Goal: Information Seeking & Learning: Learn about a topic

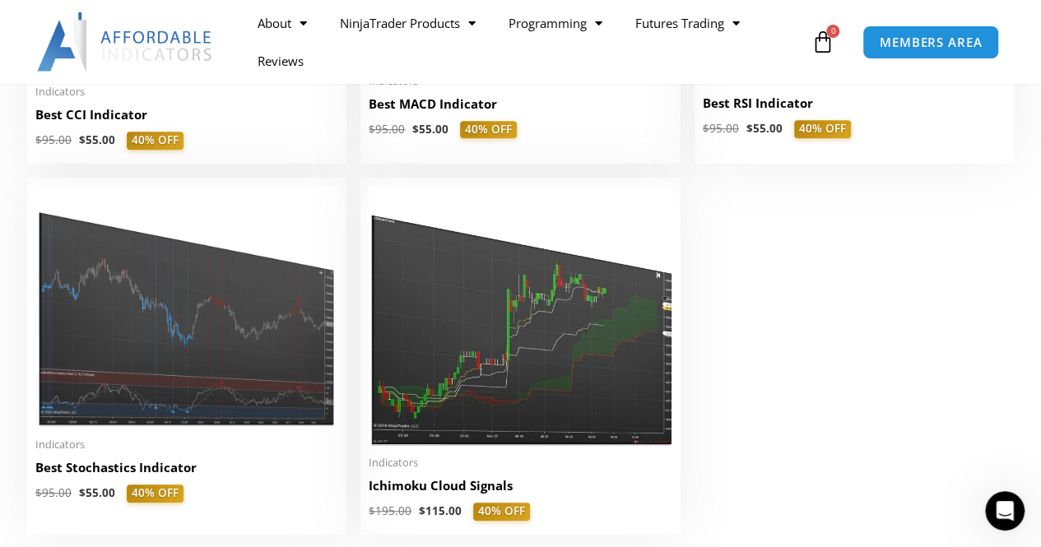
scroll to position [3629, 0]
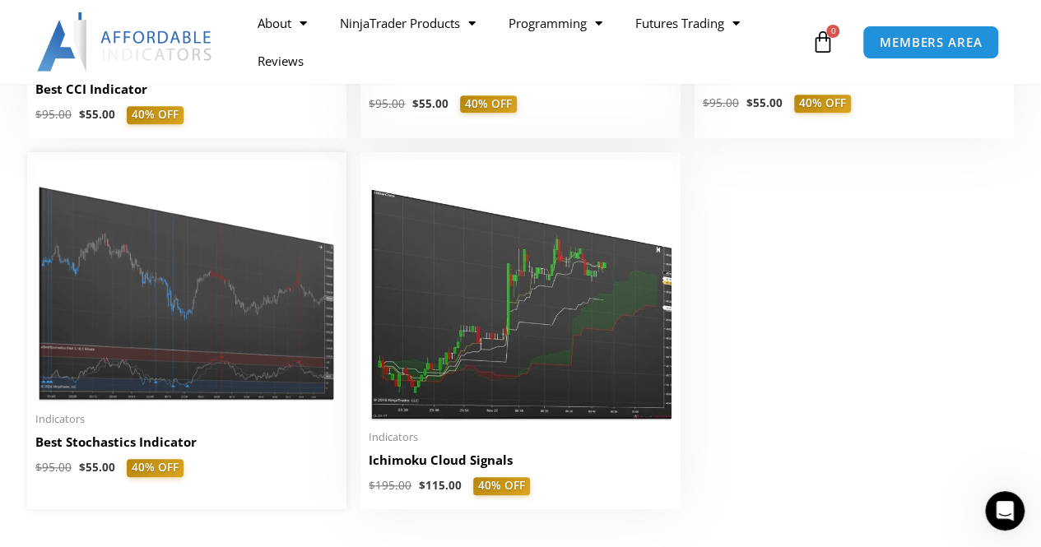
click at [97, 449] on h2 "Best Stochastics Indicator" at bounding box center [186, 442] width 303 height 17
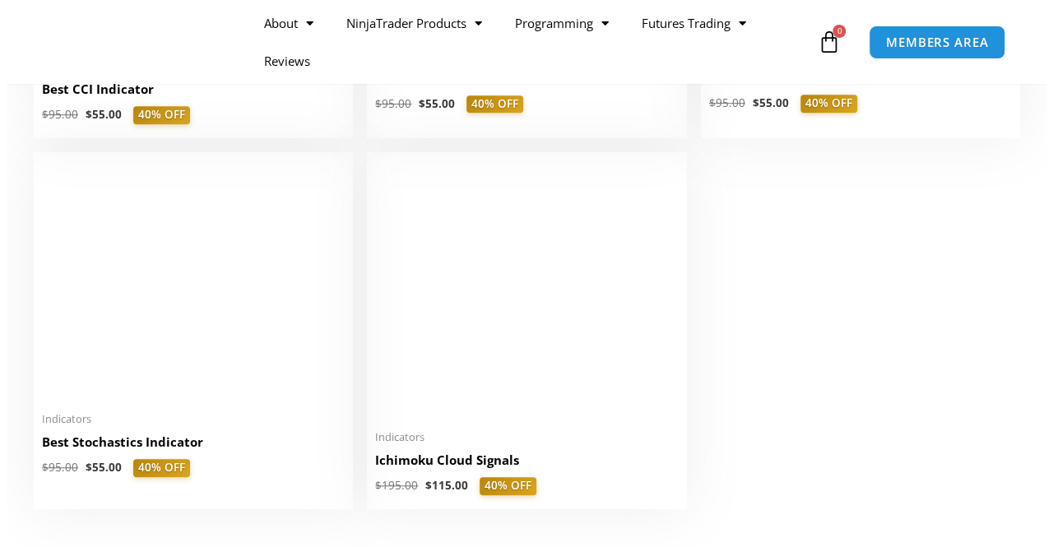
scroll to position [3657, 0]
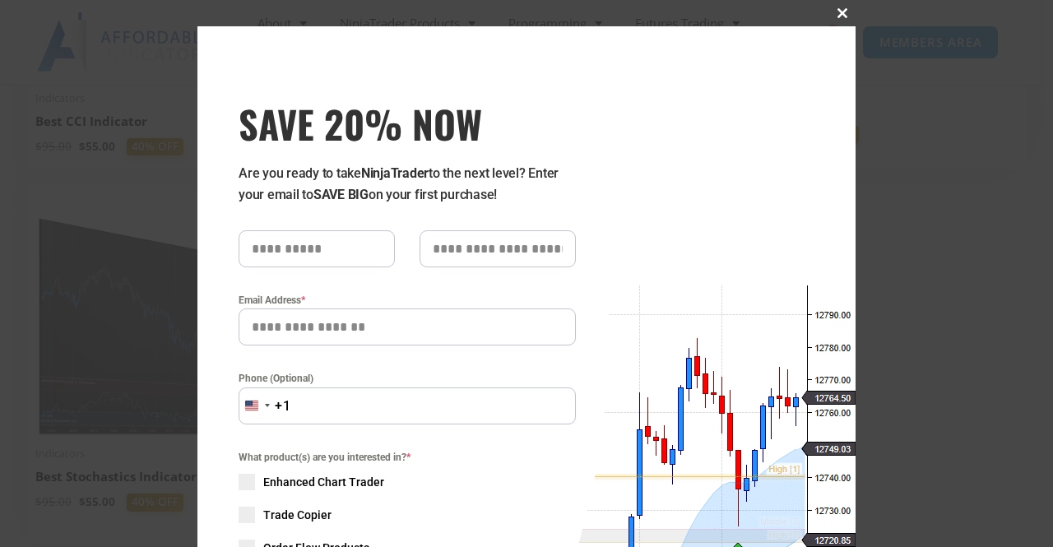
click at [838, 6] on button "Close this module" at bounding box center [843, 13] width 26 height 26
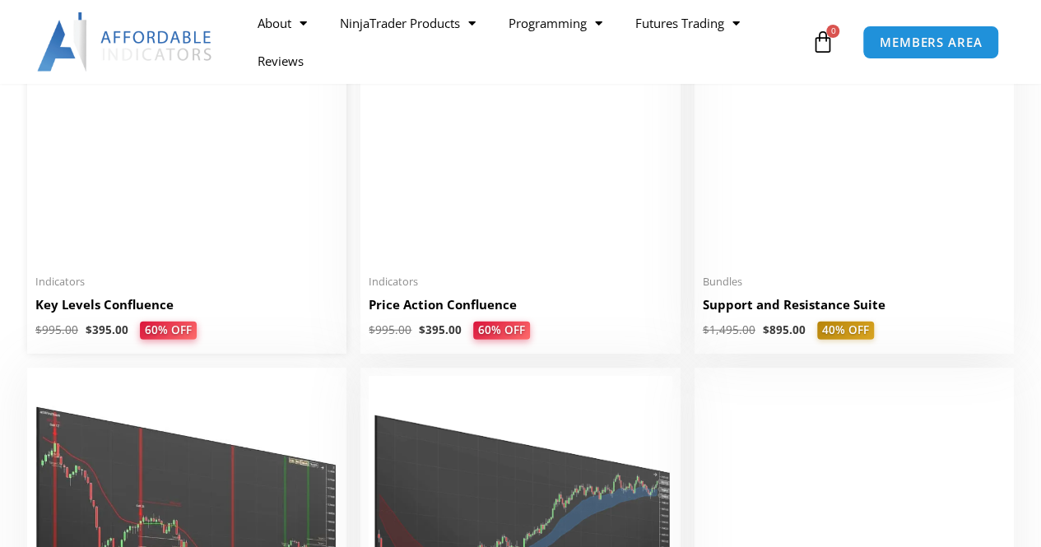
scroll to position [2283, 0]
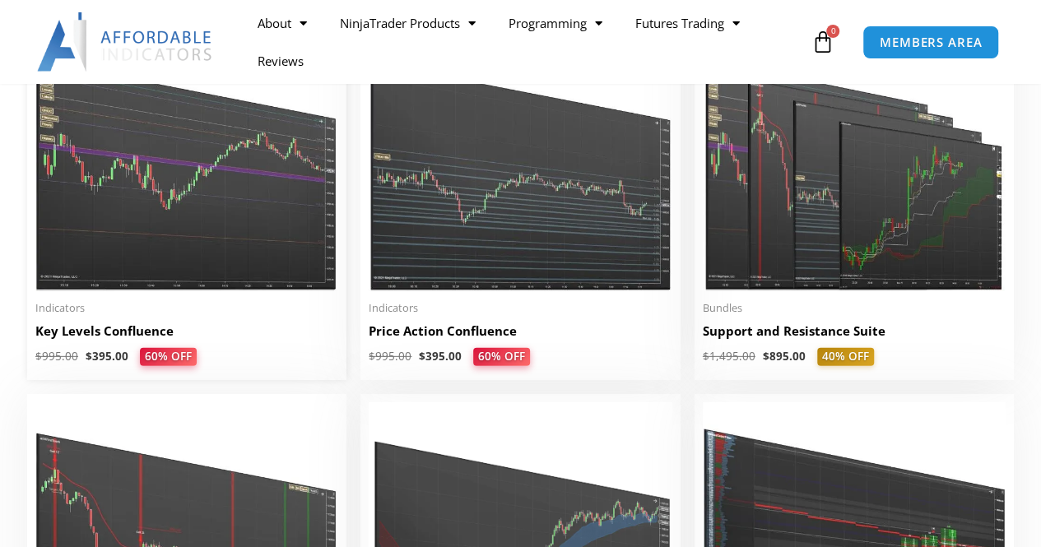
click at [115, 328] on h2 "Key Levels Confluence" at bounding box center [186, 331] width 303 height 17
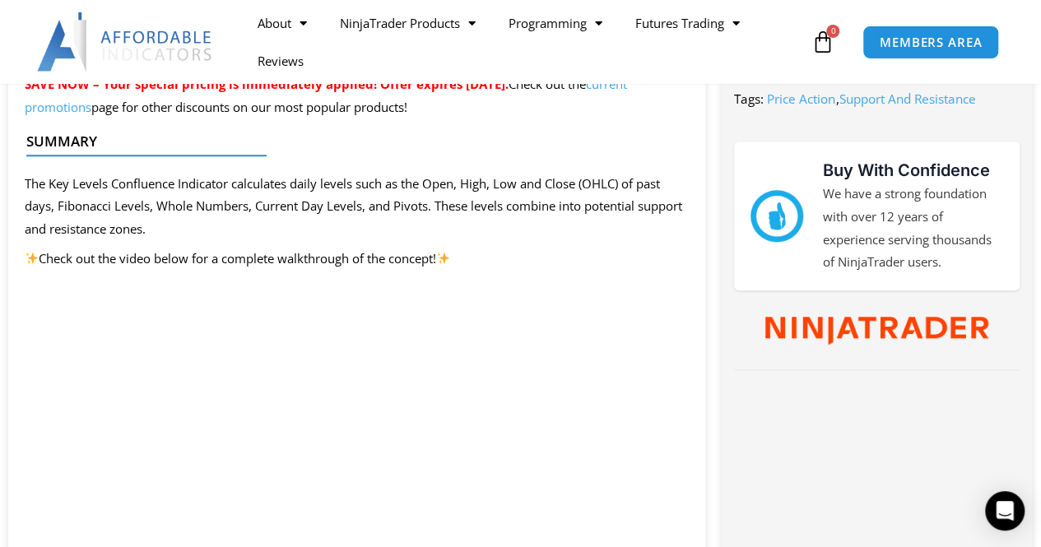
scroll to position [988, 0]
